Goal: Task Accomplishment & Management: Manage account settings

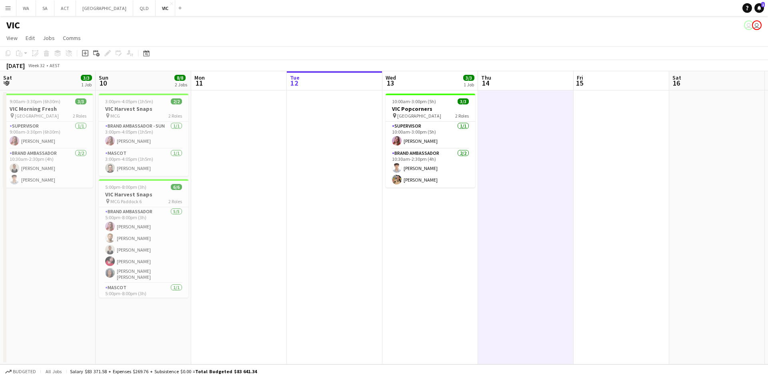
scroll to position [0, 191]
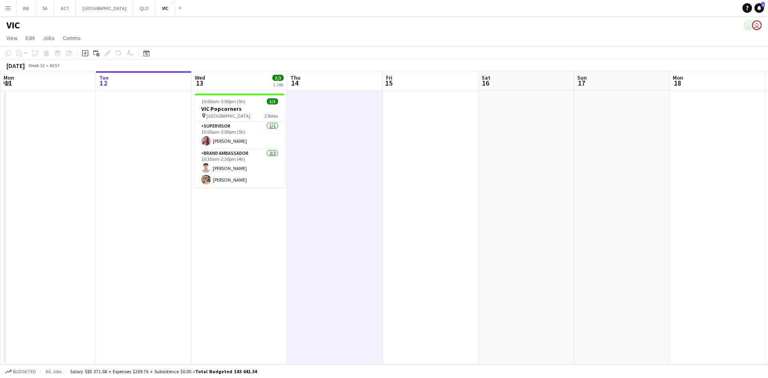
click at [317, 166] on app-date-cell at bounding box center [335, 227] width 96 height 274
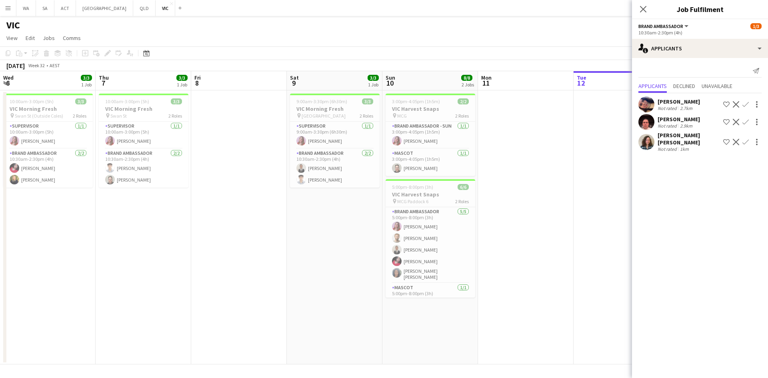
scroll to position [0, 302]
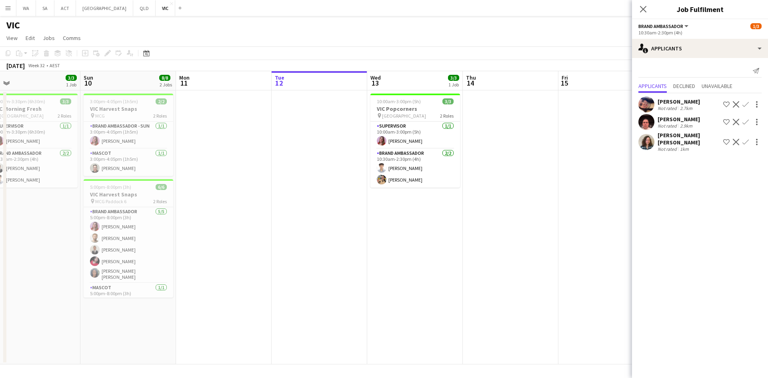
click at [442, 198] on app-date-cell "10:00am-3:00pm (5h) 3/3 VIC Popcorners pin University of Melbourne 2 Roles Supe…" at bounding box center [415, 227] width 96 height 274
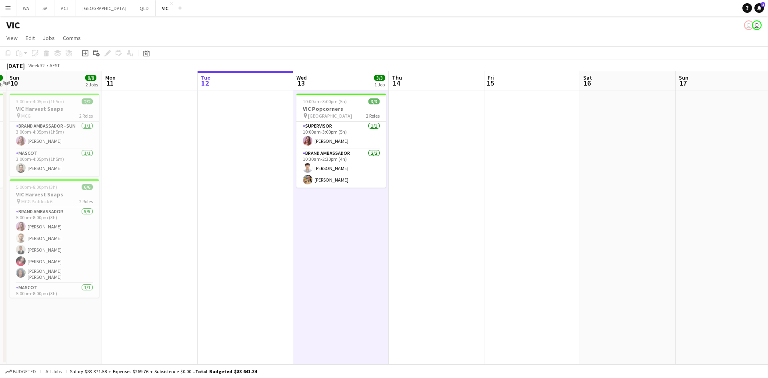
scroll to position [0, 285]
drag, startPoint x: 513, startPoint y: 166, endPoint x: 433, endPoint y: 169, distance: 80.0
click at [434, 169] on app-calendar-viewport "Thu 7 3/3 1 Job Fri 8 Sat 9 3/3 1 Job Sun 10 8/8 2 Jobs Mon 11 Tue 12 Wed 13 3/…" at bounding box center [384, 217] width 768 height 293
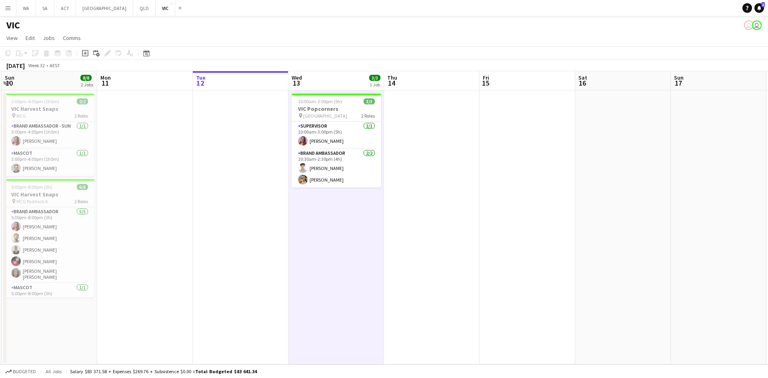
click at [427, 169] on app-date-cell at bounding box center [432, 227] width 96 height 274
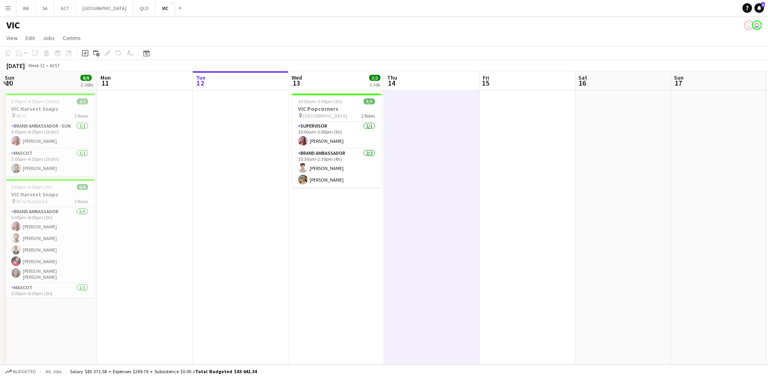
click at [427, 169] on app-date-cell at bounding box center [432, 227] width 96 height 274
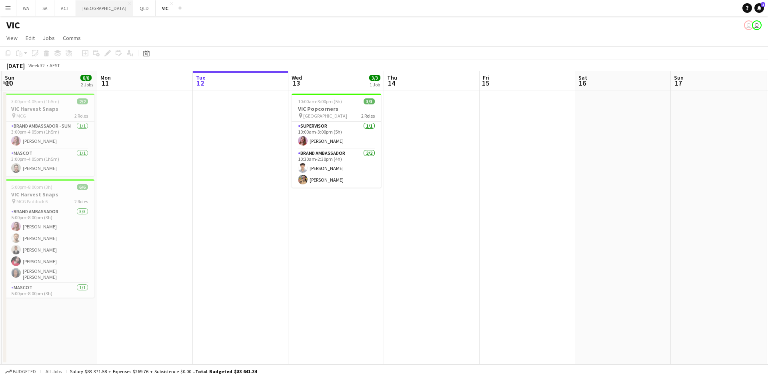
click at [81, 10] on button "NSW Close" at bounding box center [104, 8] width 57 height 16
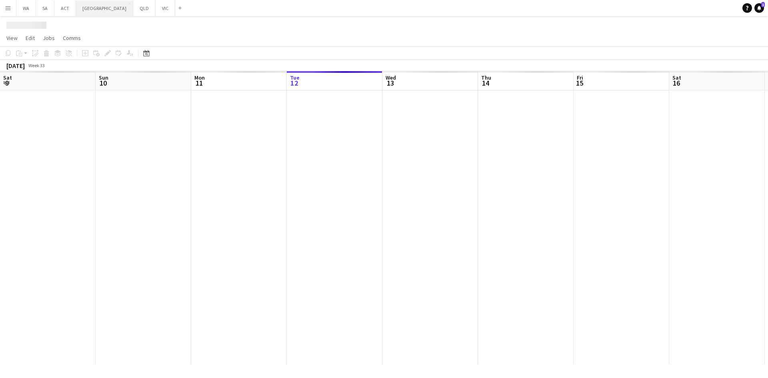
scroll to position [0, 191]
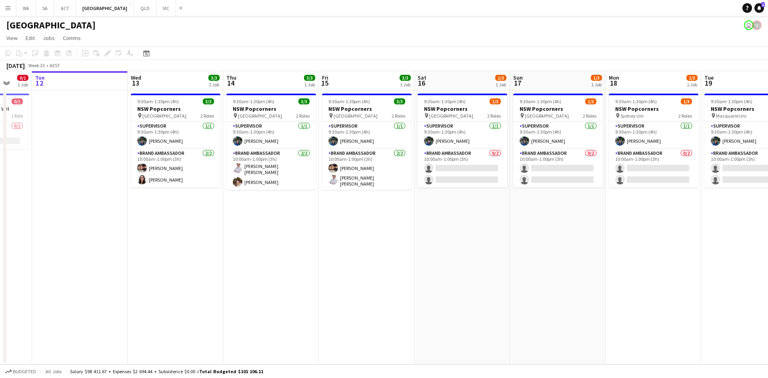
drag, startPoint x: 395, startPoint y: 221, endPoint x: 250, endPoint y: 204, distance: 146.2
click at [236, 210] on app-calendar-viewport "Sat 9 Sun 10 Mon 11 0/1 1 Job Tue 12 Wed 13 3/3 1 Job Thu 14 3/3 1 Job Fri 15 3…" at bounding box center [384, 217] width 768 height 293
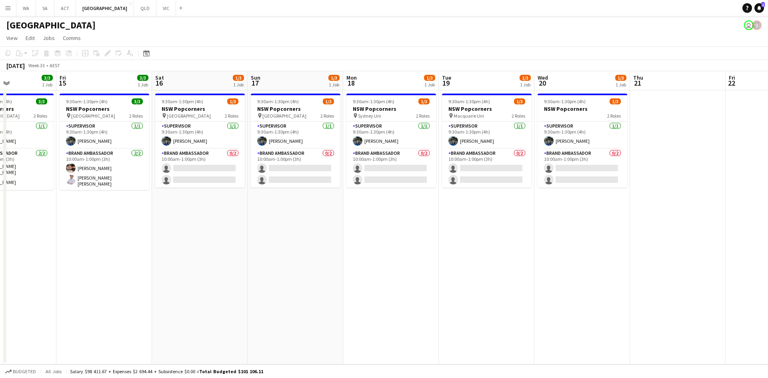
scroll to position [0, 223]
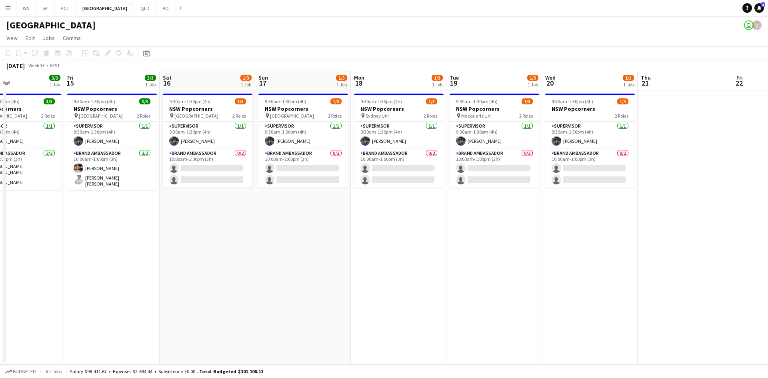
drag, startPoint x: 564, startPoint y: 226, endPoint x: 599, endPoint y: 204, distance: 41.6
click at [599, 204] on app-calendar-viewport "Tue 12 Wed 13 3/3 1 Job Thu 14 3/3 1 Job Fri 15 3/3 1 Job Sat 16 1/3 1 Job Sun …" at bounding box center [384, 217] width 768 height 293
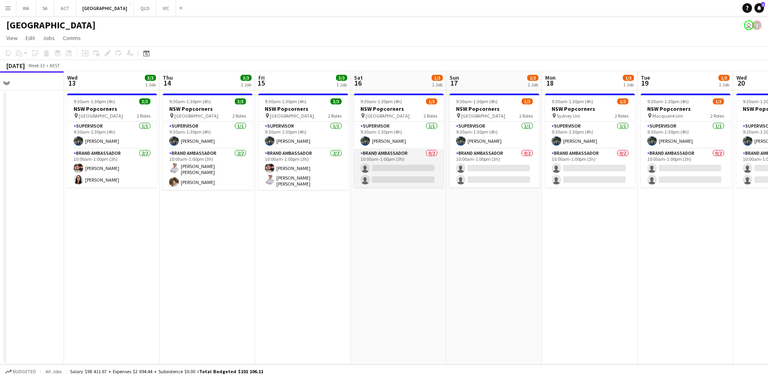
scroll to position [0, 225]
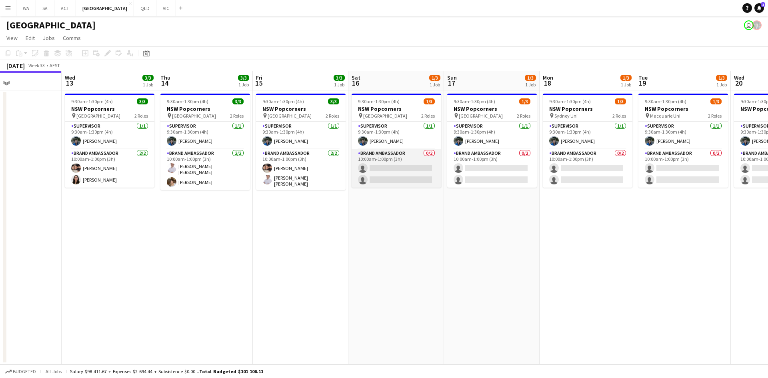
click at [419, 174] on app-calendar-viewport "Sun 10 Mon 11 0/1 1 Job Tue 12 Wed 13 3/3 1 Job Thu 14 3/3 1 Job Fri 15 3/3 1 J…" at bounding box center [384, 217] width 768 height 293
click at [423, 171] on app-card-role "Brand Ambassador 0/2 10:00am-1:00pm (3h) single-neutral-actions single-neutral-…" at bounding box center [397, 168] width 90 height 39
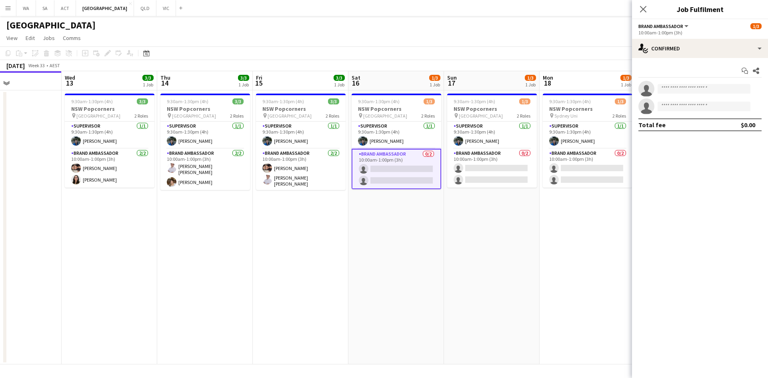
click at [744, 34] on div "10:00am-1:00pm (3h)" at bounding box center [699, 33] width 123 height 6
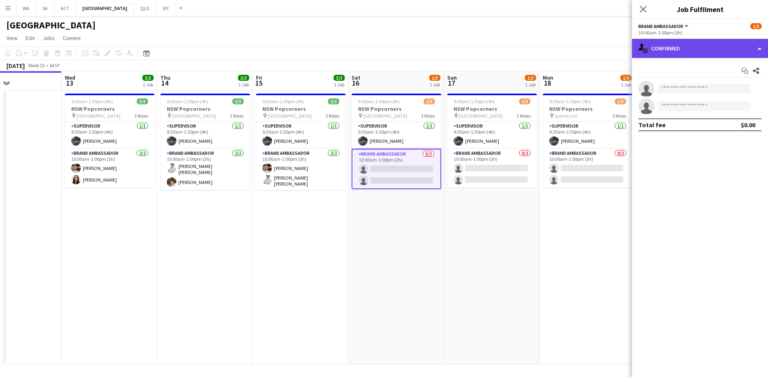
click at [740, 46] on div "single-neutral-actions-check-2 Confirmed" at bounding box center [700, 48] width 136 height 19
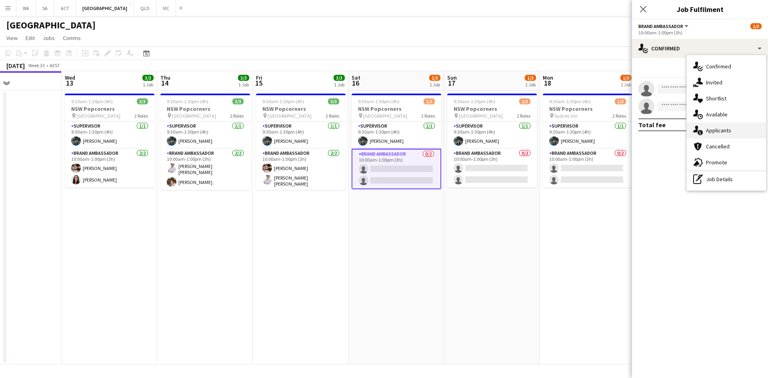
click at [732, 132] on div "single-neutral-actions-information Applicants" at bounding box center [726, 130] width 79 height 16
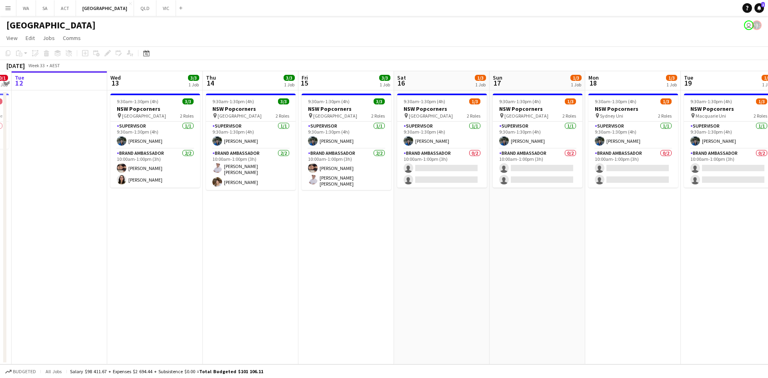
scroll to position [0, 276]
drag, startPoint x: 406, startPoint y: 221, endPoint x: 322, endPoint y: 224, distance: 84.8
click at [322, 224] on app-calendar-viewport "Sat 9 Sun 10 Mon 11 0/1 1 Job Tue 12 Wed 13 3/3 1 Job Thu 14 3/3 1 Job Fri 15 3…" at bounding box center [384, 217] width 768 height 293
click at [444, 153] on app-card-role "Brand Ambassador 0/2 10:00am-1:00pm (3h) single-neutral-actions single-neutral-…" at bounding box center [441, 168] width 90 height 39
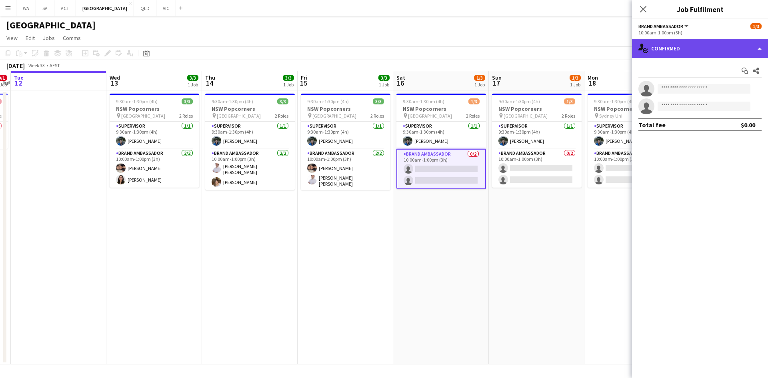
click at [697, 47] on div "single-neutral-actions-check-2 Confirmed" at bounding box center [700, 48] width 136 height 19
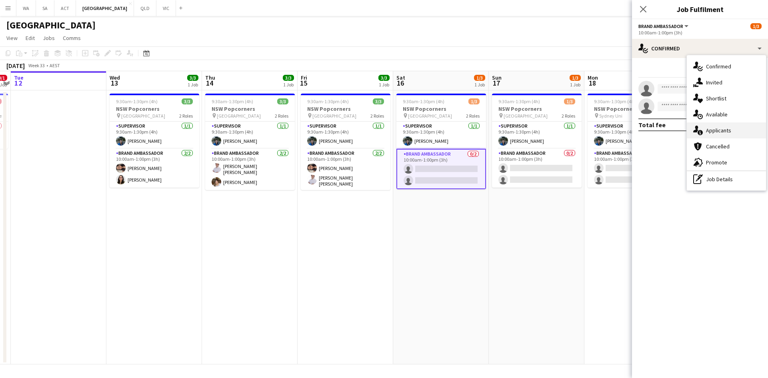
click at [735, 133] on div "single-neutral-actions-information Applicants" at bounding box center [726, 130] width 79 height 16
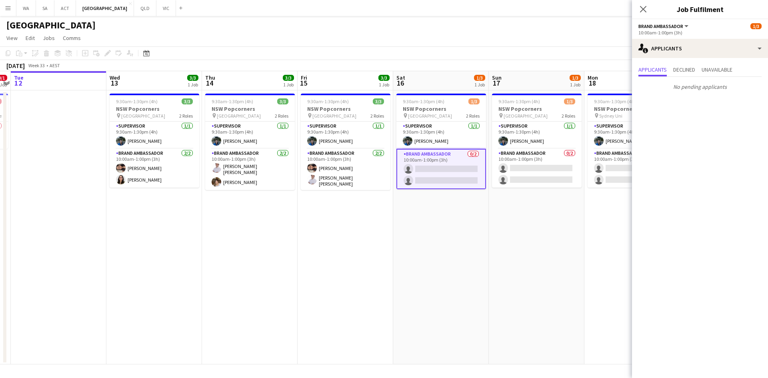
click at [455, 182] on app-card-role "Brand Ambassador 0/2 10:00am-1:00pm (3h) single-neutral-actions single-neutral-…" at bounding box center [441, 169] width 90 height 40
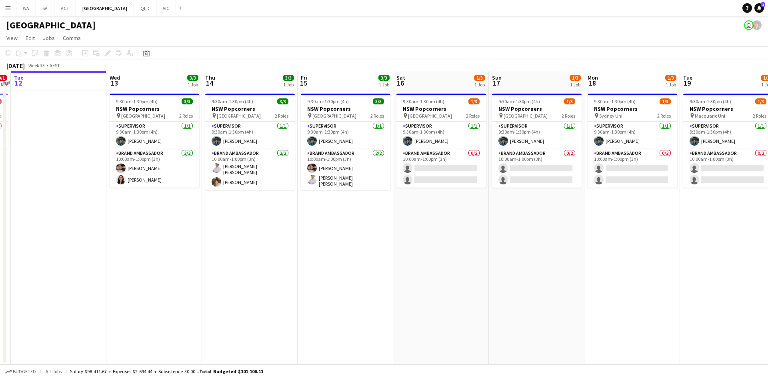
click at [457, 196] on app-date-cell "9:30am-1:30pm (4h) 1/3 NSW Popcorners pin Bondi Junction 2 Roles Supervisor 1/1…" at bounding box center [441, 227] width 96 height 274
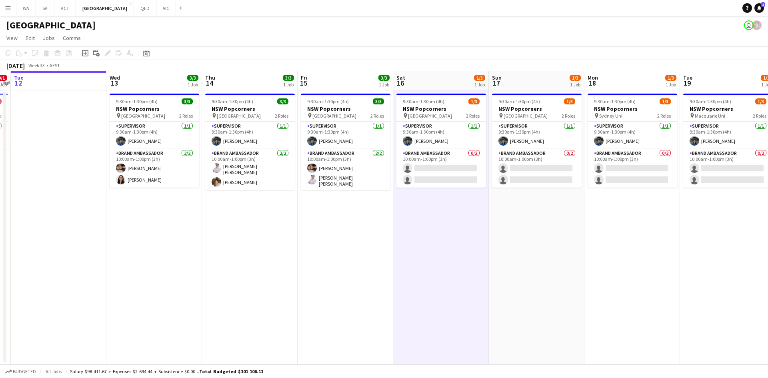
click at [457, 196] on app-date-cell "9:30am-1:30pm (4h) 1/3 NSW Popcorners pin Bondi Junction 2 Roles Supervisor 1/1…" at bounding box center [441, 227] width 96 height 274
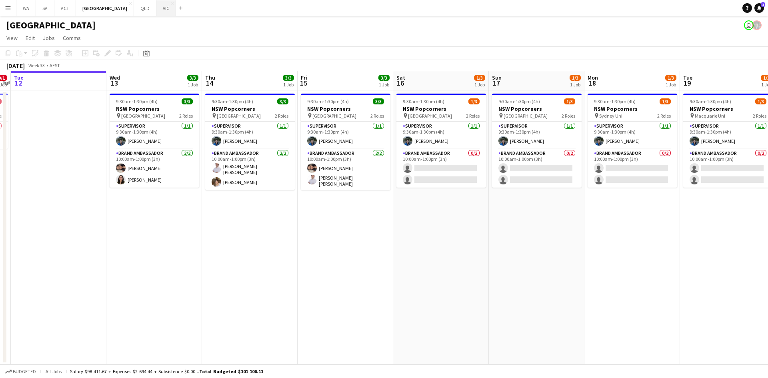
click at [156, 15] on button "VIC Close" at bounding box center [166, 8] width 20 height 16
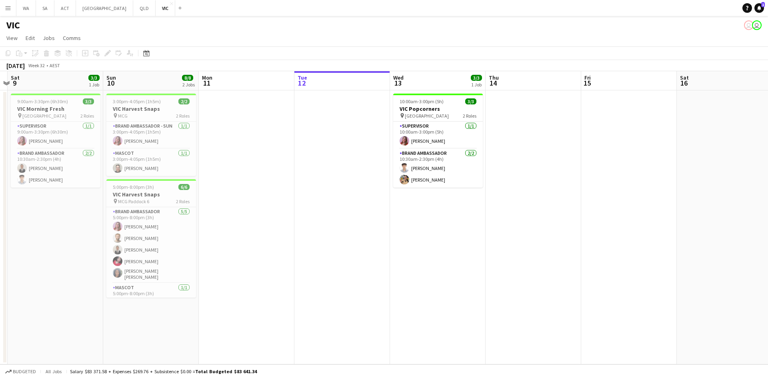
scroll to position [0, 191]
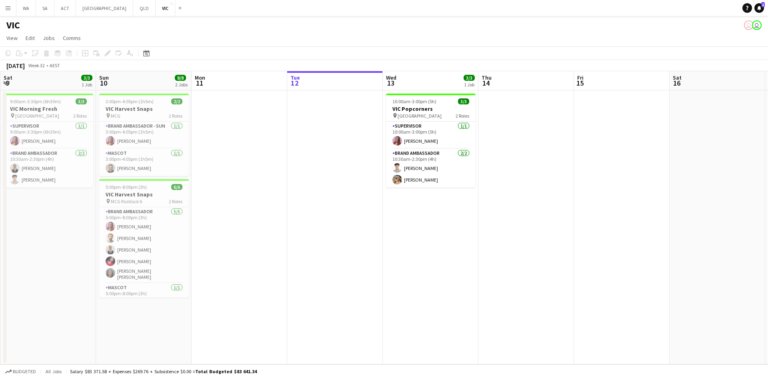
drag, startPoint x: 356, startPoint y: 153, endPoint x: 548, endPoint y: 194, distance: 196.3
click at [548, 194] on app-calendar-viewport "Thu 7 3/3 1 Job Fri 8 Sat 9 3/3 1 Job Sun 10 8/8 2 Jobs Mon 11 Tue 12 Wed 13 3/…" at bounding box center [384, 217] width 768 height 293
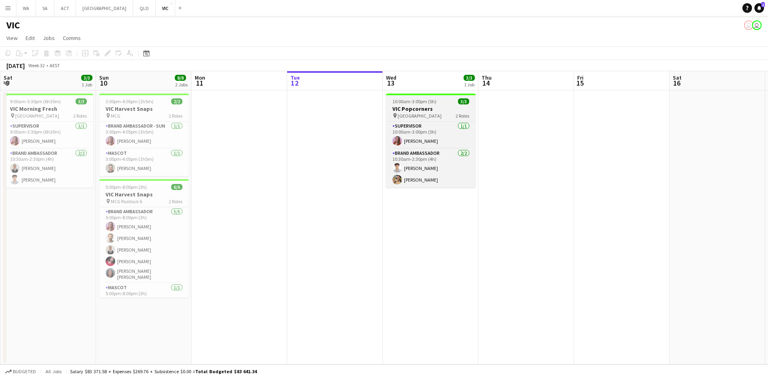
click at [417, 96] on app-job-card "10:00am-3:00pm (5h) 3/3 VIC Popcorners pin University of Melbourne 2 Roles Supe…" at bounding box center [431, 141] width 90 height 94
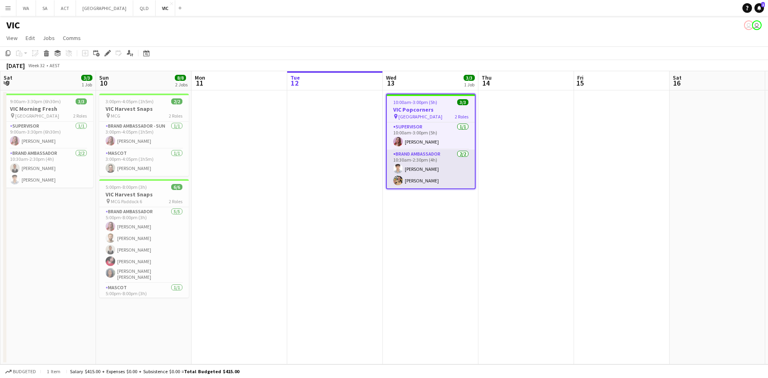
click at [400, 170] on app-user-avatar at bounding box center [398, 169] width 10 height 10
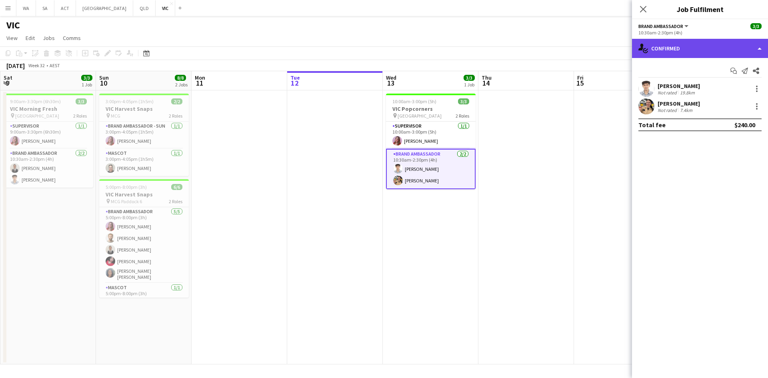
click at [685, 56] on div "single-neutral-actions-check-2 Confirmed" at bounding box center [700, 48] width 136 height 19
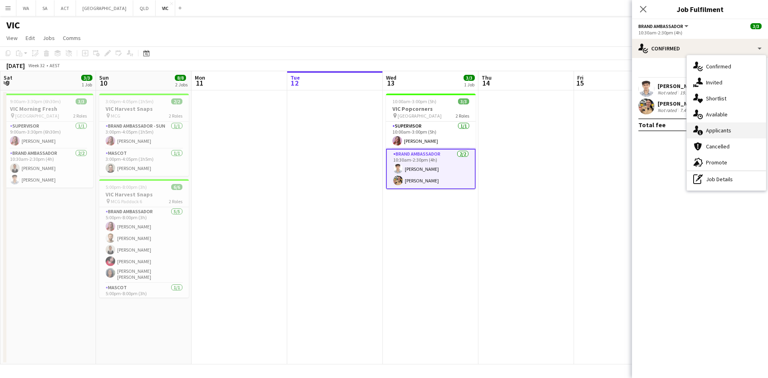
click at [728, 127] on div "single-neutral-actions-information Applicants" at bounding box center [726, 130] width 79 height 16
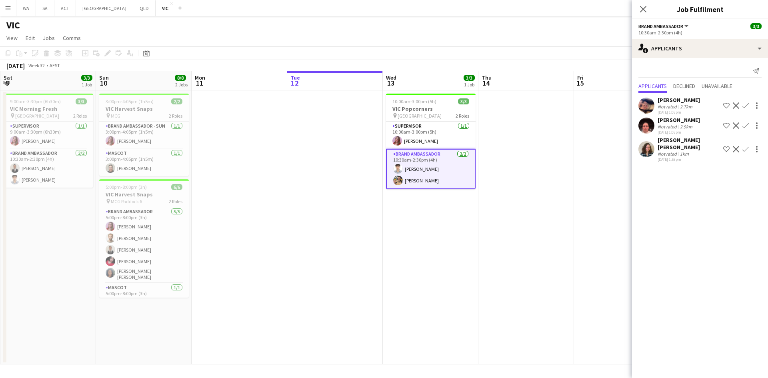
drag, startPoint x: 565, startPoint y: 179, endPoint x: 574, endPoint y: 178, distance: 8.5
click at [567, 179] on app-date-cell at bounding box center [526, 227] width 96 height 274
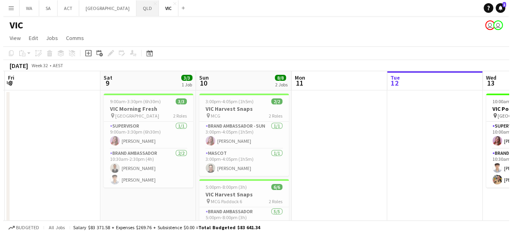
scroll to position [0, 190]
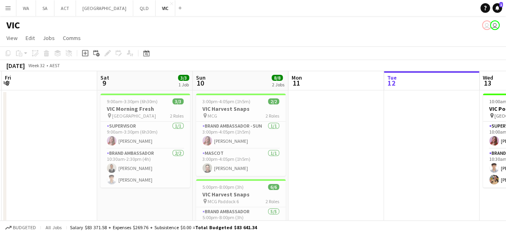
click at [8, 10] on app-icon "Menu" at bounding box center [8, 8] width 6 height 6
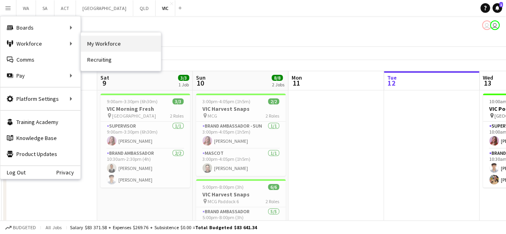
click at [116, 44] on link "My Workforce" at bounding box center [121, 44] width 80 height 16
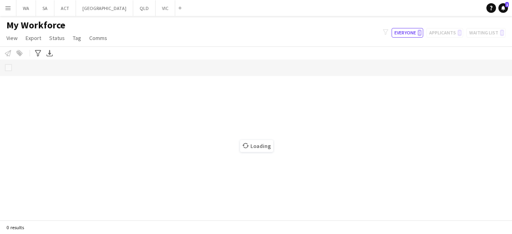
click at [7, 6] on app-icon "Menu" at bounding box center [8, 8] width 6 height 6
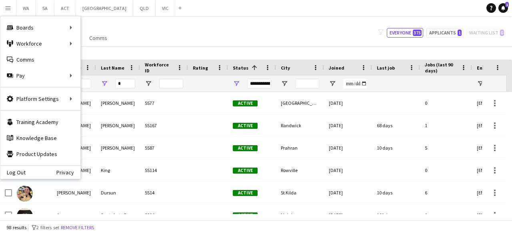
click at [169, 31] on div "My Workforce View Views Default view New view Update view Delete view Edit name…" at bounding box center [256, 32] width 512 height 27
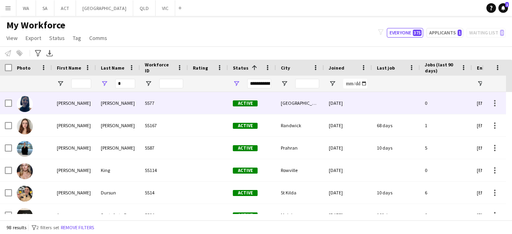
drag, startPoint x: 119, startPoint y: 92, endPoint x: 121, endPoint y: 84, distance: 8.6
click at [119, 92] on div "Galindo" at bounding box center [118, 103] width 44 height 22
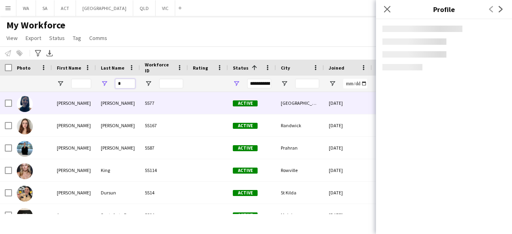
click at [121, 84] on input "*" at bounding box center [125, 84] width 20 height 10
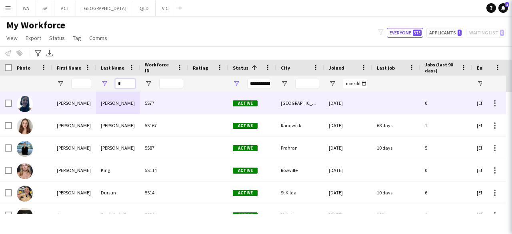
click at [121, 84] on input "*" at bounding box center [125, 84] width 20 height 10
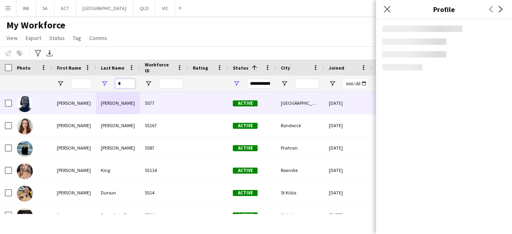
click at [121, 84] on input "*" at bounding box center [125, 84] width 20 height 10
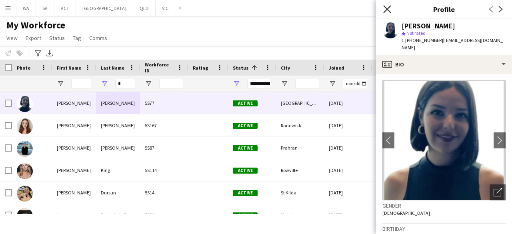
click at [385, 8] on icon at bounding box center [387, 9] width 8 height 8
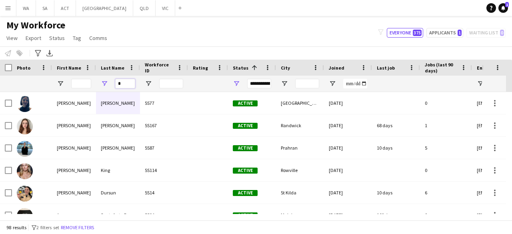
click at [126, 84] on input "*" at bounding box center [125, 84] width 20 height 10
click at [128, 91] on div "*" at bounding box center [125, 84] width 20 height 16
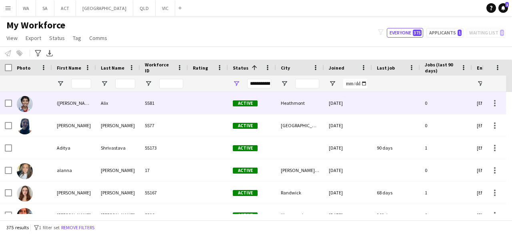
click at [128, 105] on div "Alix" at bounding box center [118, 103] width 44 height 22
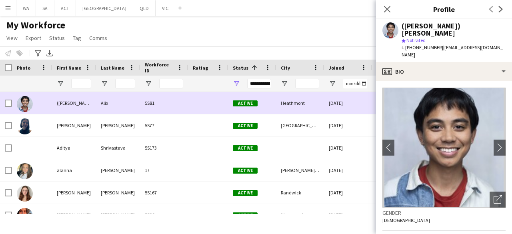
drag, startPoint x: 138, startPoint y: 104, endPoint x: 137, endPoint y: 92, distance: 11.2
click at [138, 101] on div "Alix" at bounding box center [118, 103] width 44 height 22
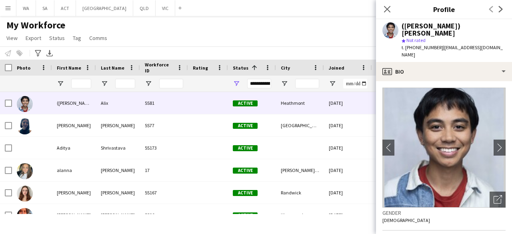
click at [267, 48] on div "Notify workforce Add to tag Select at least one crew to tag him or her. Advance…" at bounding box center [256, 52] width 512 height 13
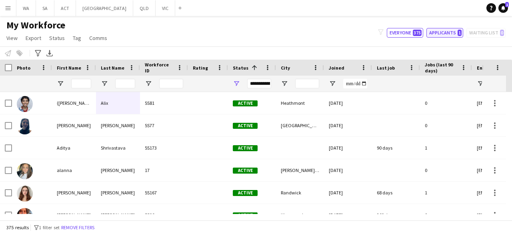
click at [441, 32] on button "Applicants 1" at bounding box center [444, 33] width 37 height 10
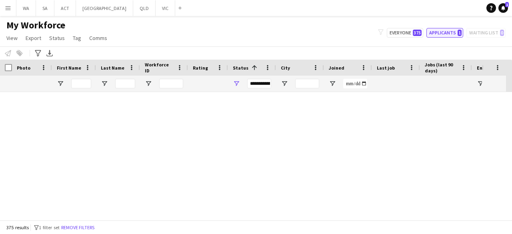
type input "**********"
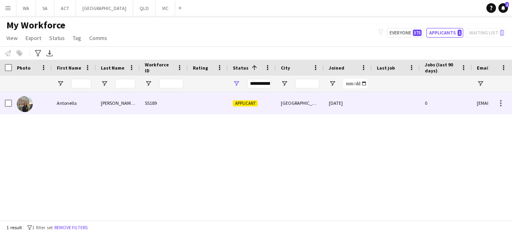
click at [154, 109] on div "5S189" at bounding box center [164, 103] width 48 height 22
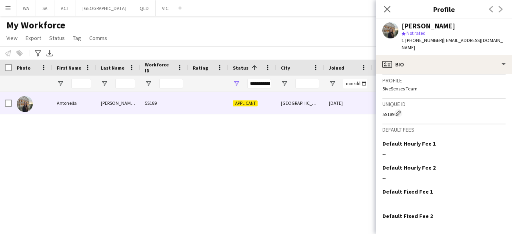
scroll to position [427, 0]
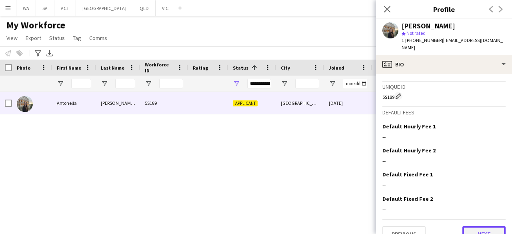
click at [471, 226] on button "Next" at bounding box center [483, 234] width 43 height 16
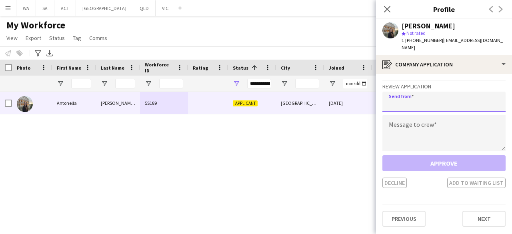
click at [425, 94] on input "email" at bounding box center [443, 102] width 123 height 20
type input "**********"
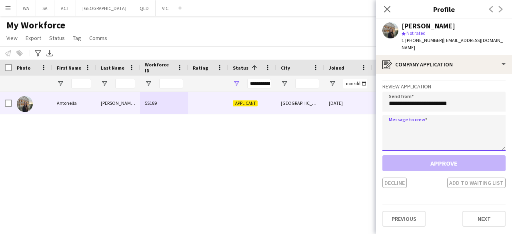
click at [415, 130] on textarea at bounding box center [443, 133] width 123 height 36
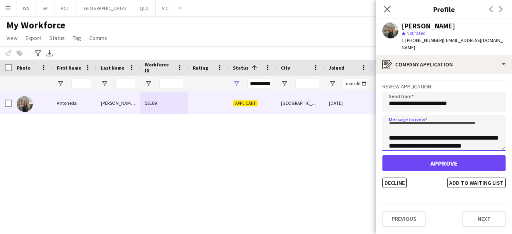
scroll to position [29, 0]
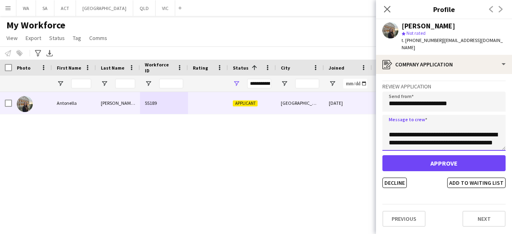
click at [427, 133] on textarea "**********" at bounding box center [443, 133] width 123 height 36
click at [427, 136] on textarea "**********" at bounding box center [443, 133] width 123 height 36
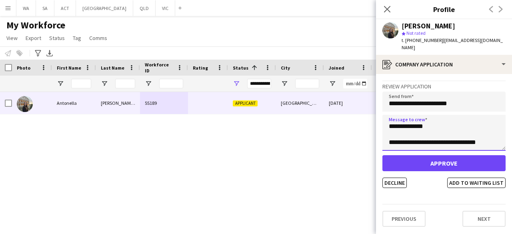
click at [460, 134] on textarea "**********" at bounding box center [443, 133] width 123 height 36
click at [464, 136] on textarea "**********" at bounding box center [443, 133] width 123 height 36
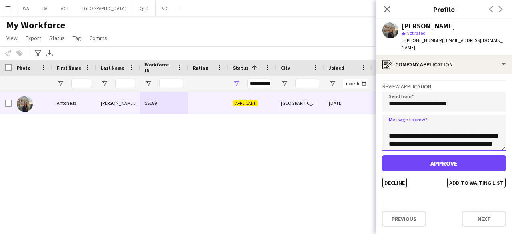
scroll to position [40, 0]
click at [461, 132] on textarea "**********" at bounding box center [443, 133] width 123 height 36
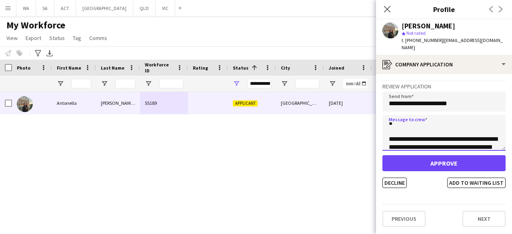
scroll to position [0, 0]
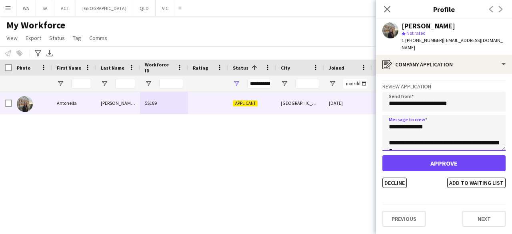
type textarea "**********"
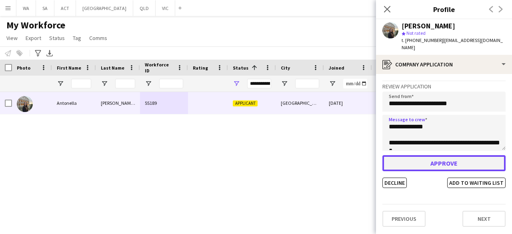
click at [453, 157] on button "Approve" at bounding box center [443, 163] width 123 height 16
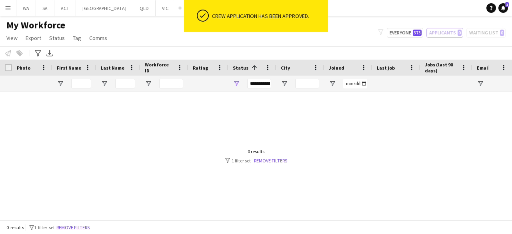
click at [483, 35] on div "filter-1 Everyone 375 Applicants 0 Waiting list 0" at bounding box center [441, 33] width 140 height 10
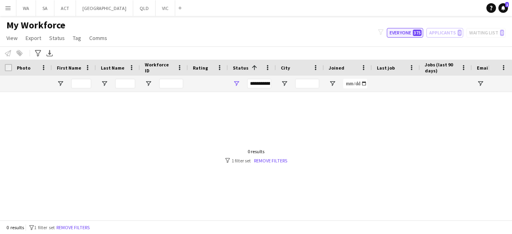
click at [401, 36] on button "Everyone 375" at bounding box center [405, 33] width 36 height 10
type input "**********"
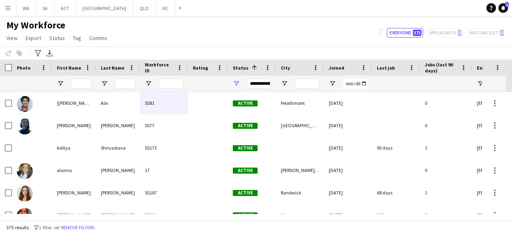
drag, startPoint x: 313, startPoint y: 36, endPoint x: 218, endPoint y: 41, distance: 94.5
click at [312, 36] on div "My Workforce View Views Default view New view Update view Delete view Edit name…" at bounding box center [256, 32] width 512 height 27
click at [4, 7] on button "Menu" at bounding box center [8, 8] width 16 height 16
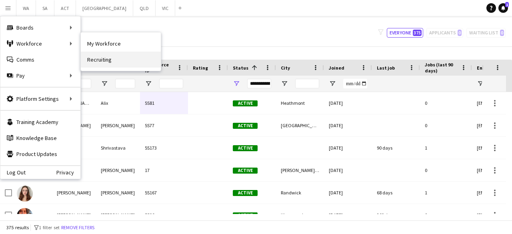
click at [117, 56] on link "Recruiting" at bounding box center [121, 60] width 80 height 16
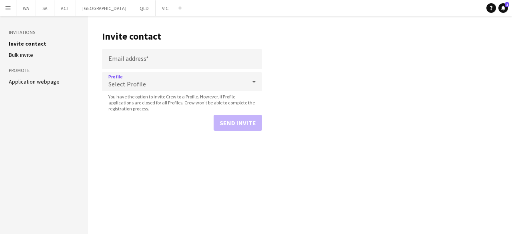
click at [143, 78] on div "Select Profile" at bounding box center [174, 81] width 144 height 19
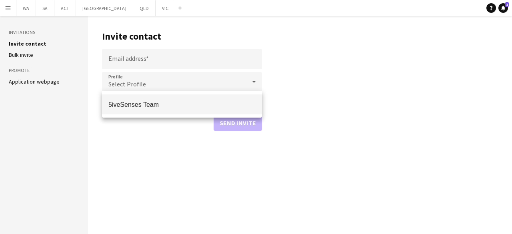
click at [147, 66] on div at bounding box center [256, 117] width 512 height 234
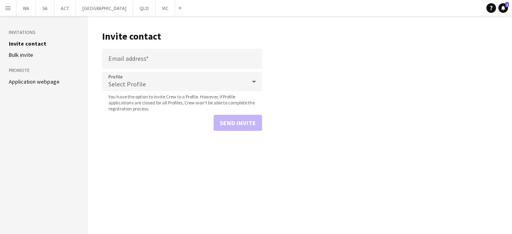
click at [20, 82] on link "Application webpage" at bounding box center [34, 81] width 51 height 7
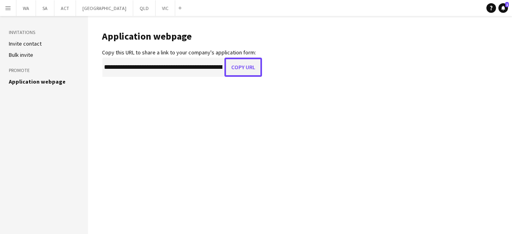
click at [243, 68] on button "Copy URL" at bounding box center [243, 67] width 38 height 19
